Goal: Transaction & Acquisition: Purchase product/service

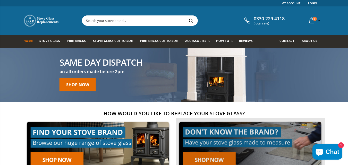
click at [219, 156] on link at bounding box center [250, 146] width 149 height 57
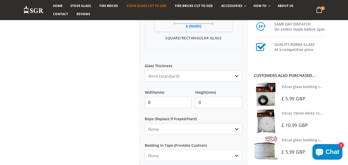
scroll to position [222, 0]
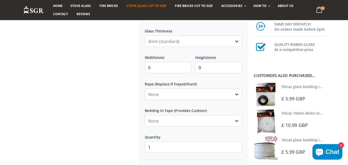
click at [163, 68] on input "0" at bounding box center [168, 67] width 47 height 11
type input "39.5"
click at [213, 65] on input "0" at bounding box center [218, 67] width 47 height 11
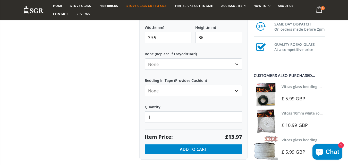
scroll to position [257, 0]
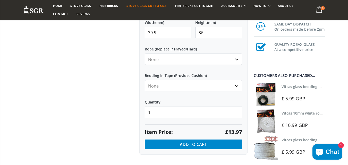
type input "36"
click at [235, 87] on select "None Black White" at bounding box center [193, 85] width 97 height 11
select select "white"
click at [145, 80] on select "None Black White" at bounding box center [193, 85] width 97 height 11
click at [235, 60] on select "None 3mm White 6mm White 8mm White 10mm White 12mm White 6mm Black 8mm Black 10…" at bounding box center [193, 59] width 97 height 11
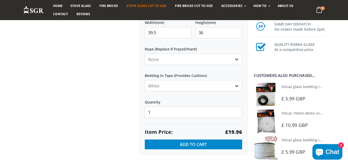
click at [235, 60] on select "None 3mm White 6mm White 8mm White 10mm White 12mm White 6mm Black 8mm Black 10…" at bounding box center [193, 59] width 97 height 11
click at [163, 59] on select "None 3mm White 6mm White 8mm White 10mm White 12mm White 6mm Black 8mm Black 10…" at bounding box center [193, 59] width 97 height 11
click at [164, 35] on input "39.5" at bounding box center [168, 32] width 47 height 11
click at [215, 31] on input "36" at bounding box center [218, 32] width 47 height 11
type input "35.7"
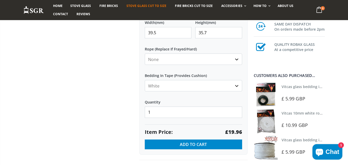
click at [156, 32] on input "39.5" at bounding box center [168, 32] width 47 height 11
type input "39.4"
click at [167, 59] on select "None 3mm White 6mm White 8mm White 10mm White 12mm White 6mm Black 8mm Black 10…" at bounding box center [193, 59] width 97 height 11
select select "3mm-white"
click at [145, 54] on select "None 3mm White 6mm White 8mm White 10mm White 12mm White 6mm Black 8mm Black 10…" at bounding box center [193, 59] width 97 height 11
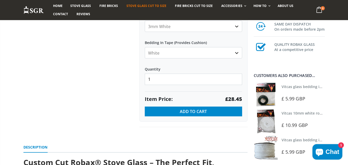
scroll to position [292, 0]
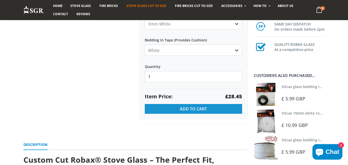
click at [203, 106] on button "Add to Cart" at bounding box center [193, 109] width 97 height 10
